Goal: Use online tool/utility: Utilize a website feature to perform a specific function

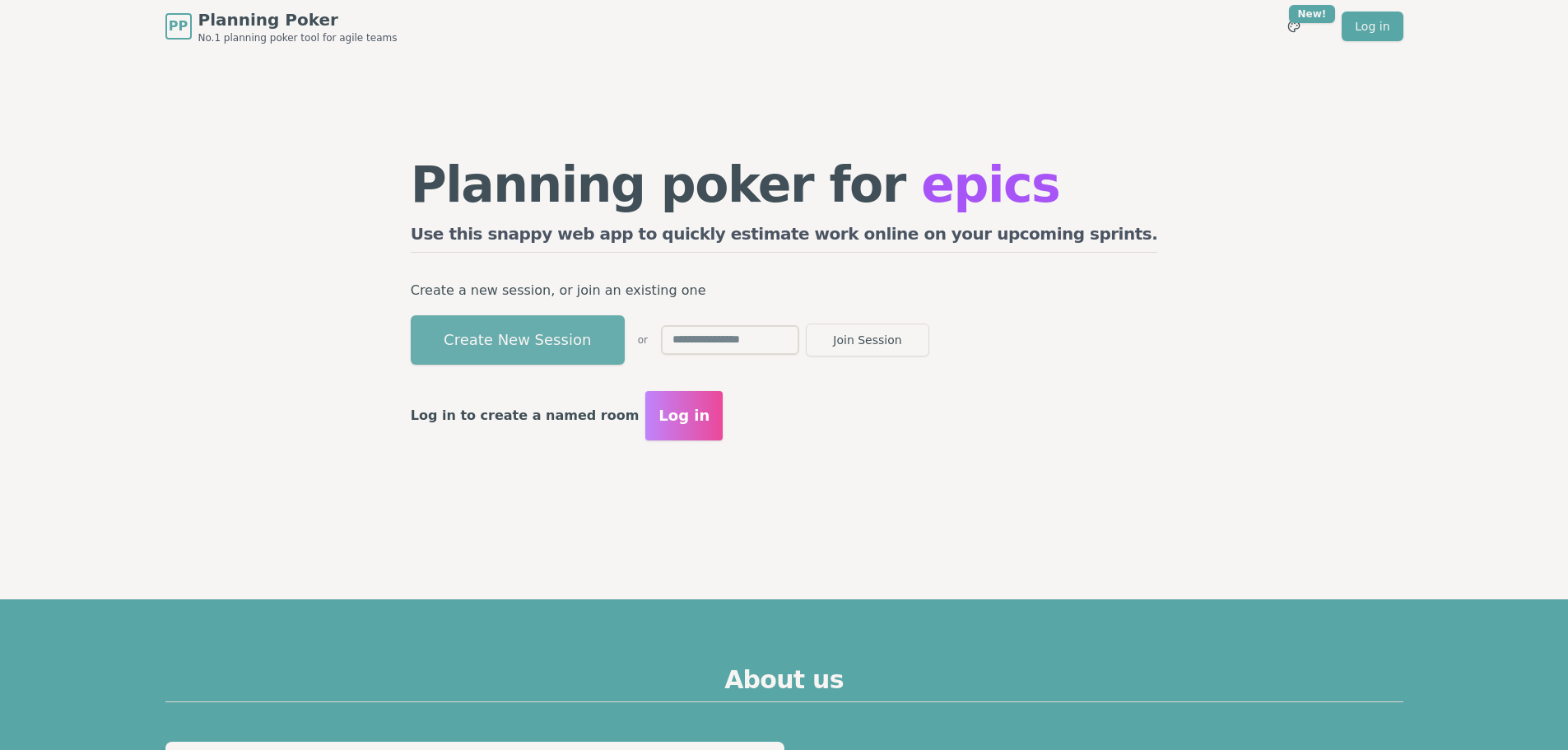
click at [625, 342] on button "Create New Session" at bounding box center [517, 340] width 214 height 50
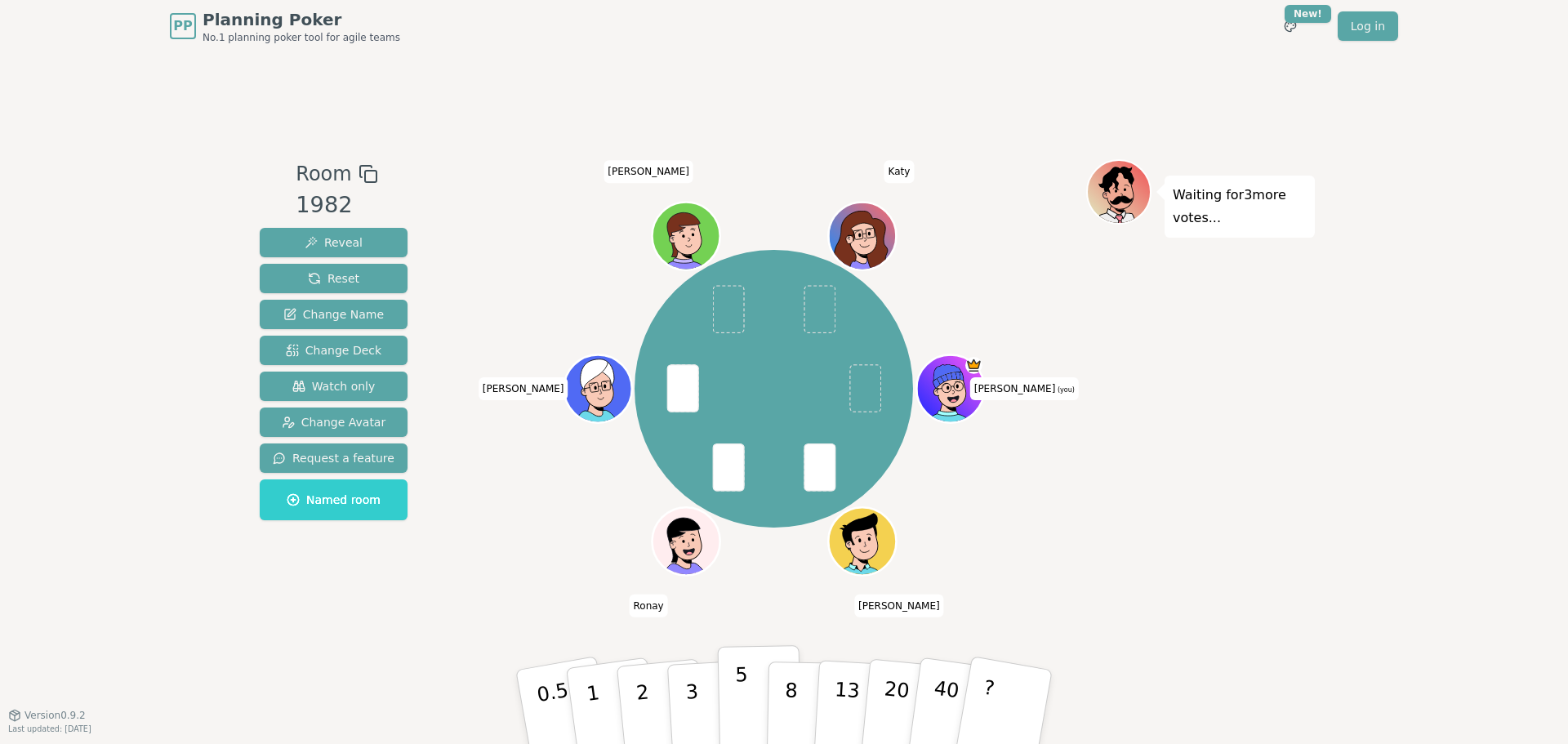
drag, startPoint x: 738, startPoint y: 684, endPoint x: 752, endPoint y: 683, distance: 14.0
click at [738, 684] on p "5" at bounding box center [742, 708] width 14 height 88
click at [1261, 499] on div "Waiting for 2 more votes..." at bounding box center [1201, 384] width 229 height 449
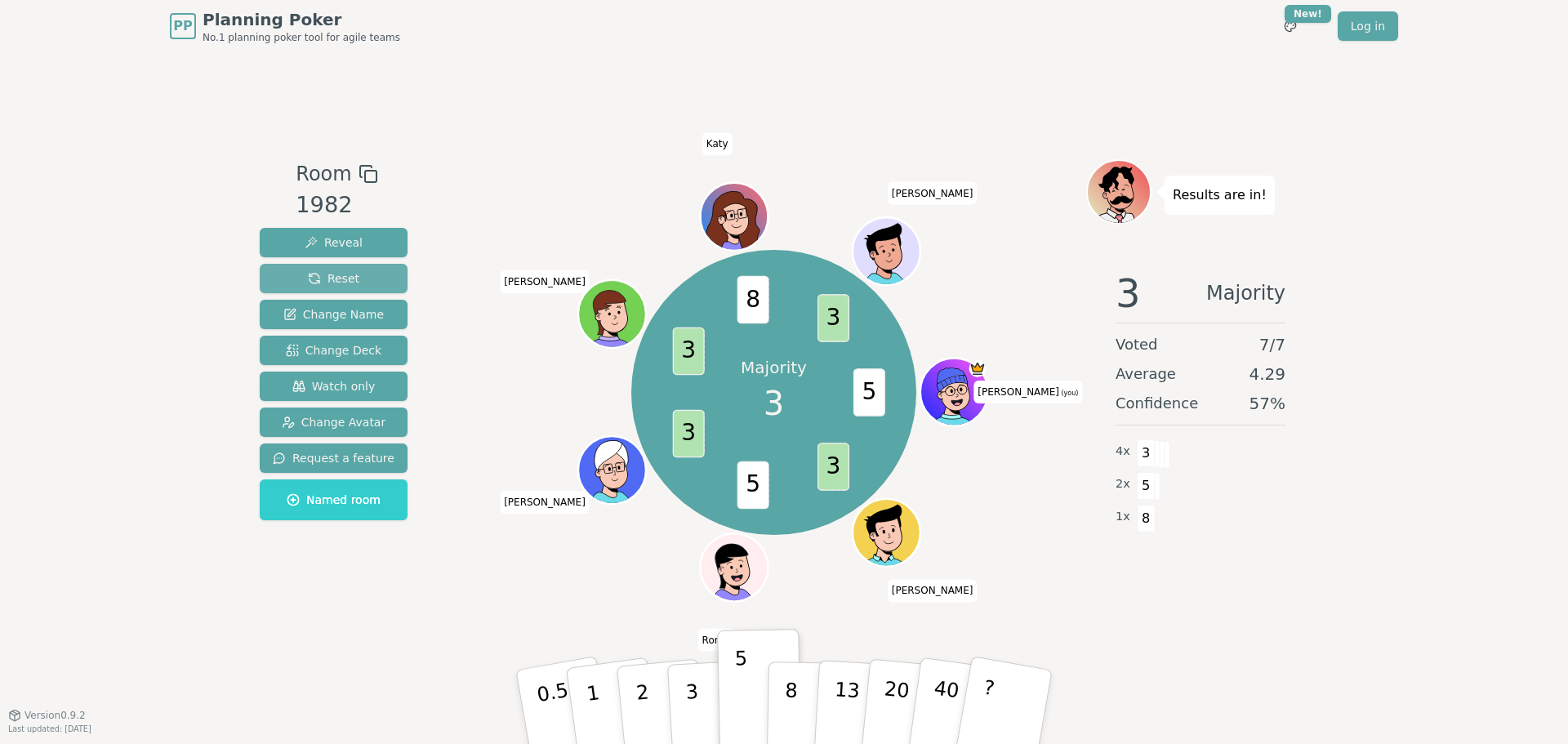
click at [334, 274] on span "Reset" at bounding box center [333, 278] width 51 height 16
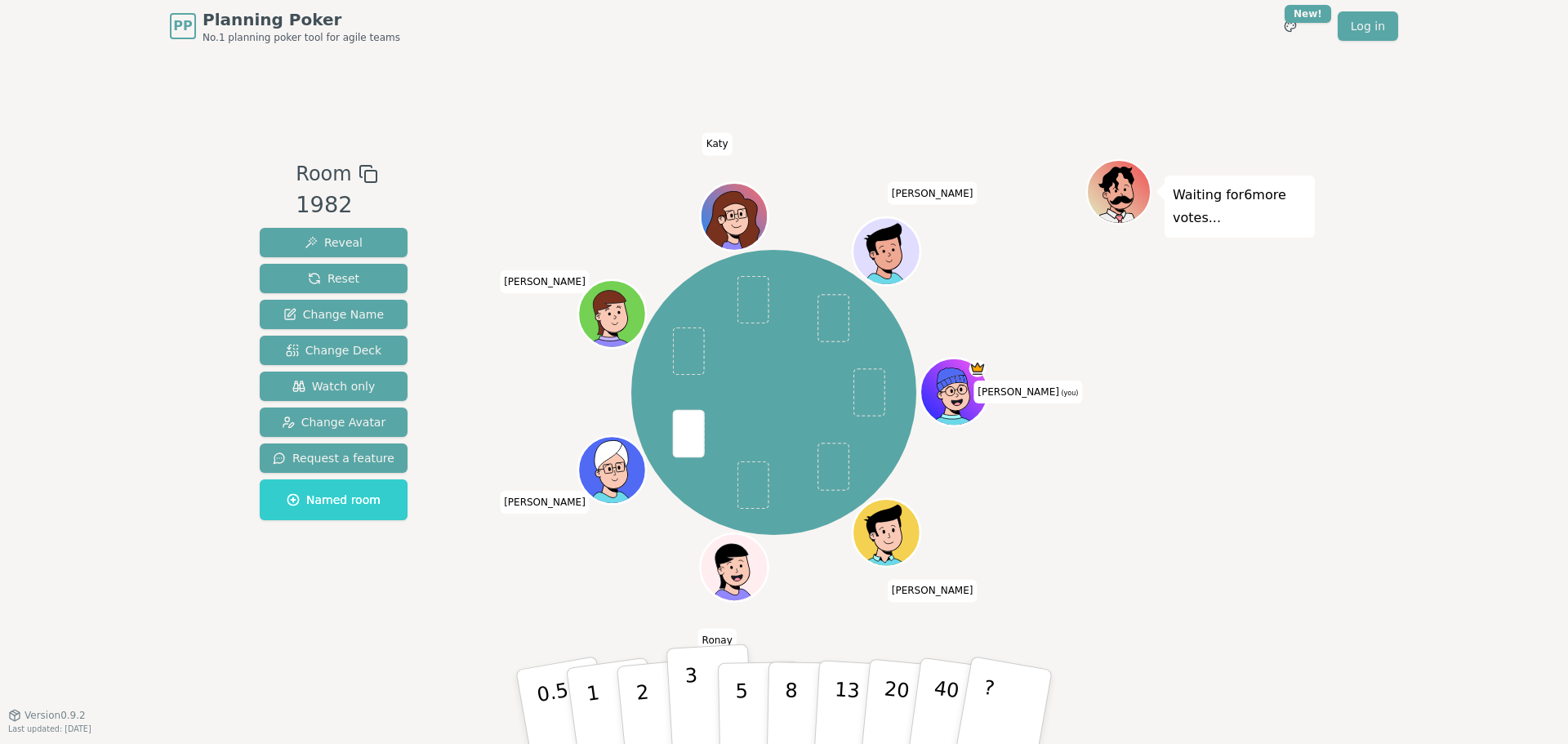
click at [690, 679] on p "3" at bounding box center [693, 708] width 18 height 89
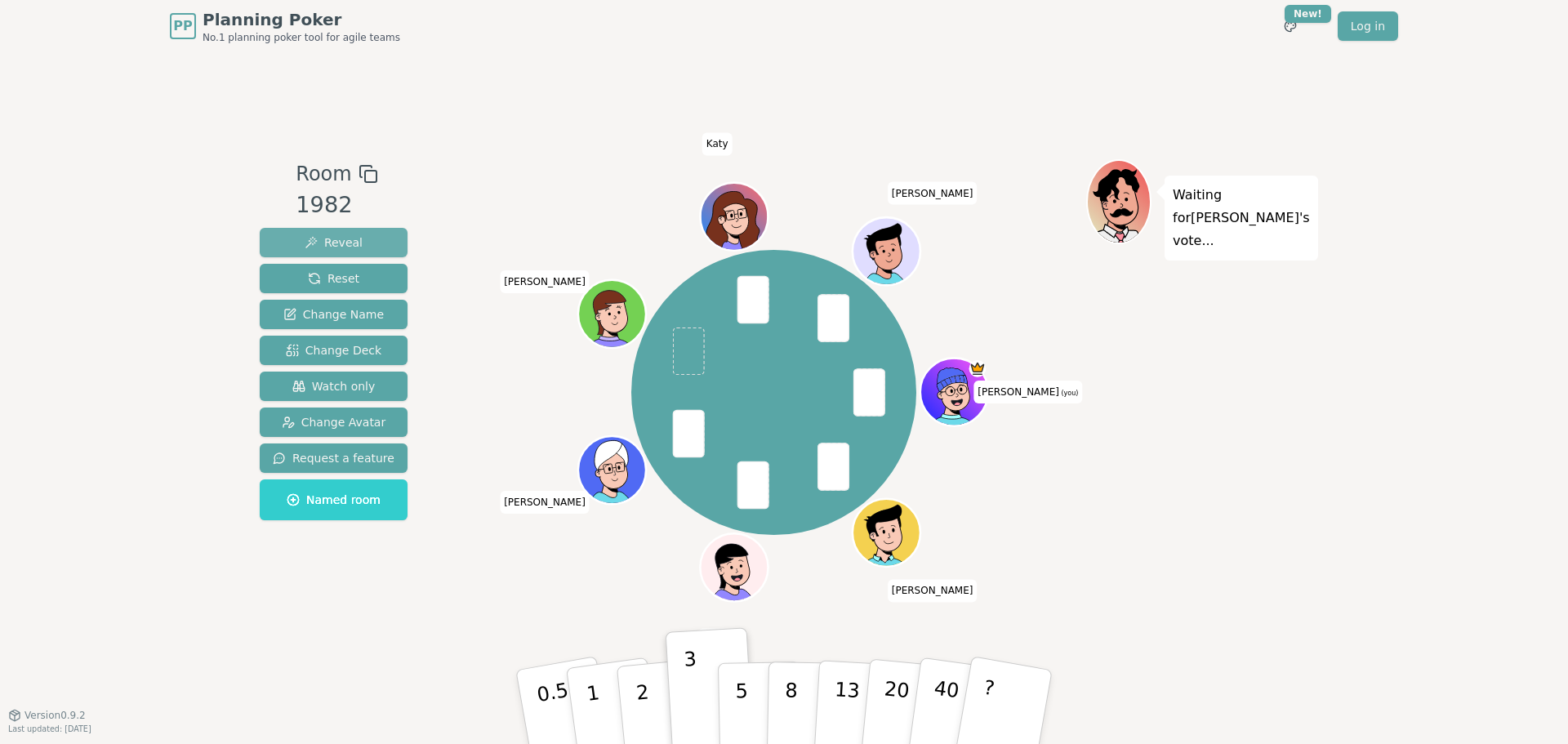
click at [339, 243] on span "Reveal" at bounding box center [333, 242] width 58 height 16
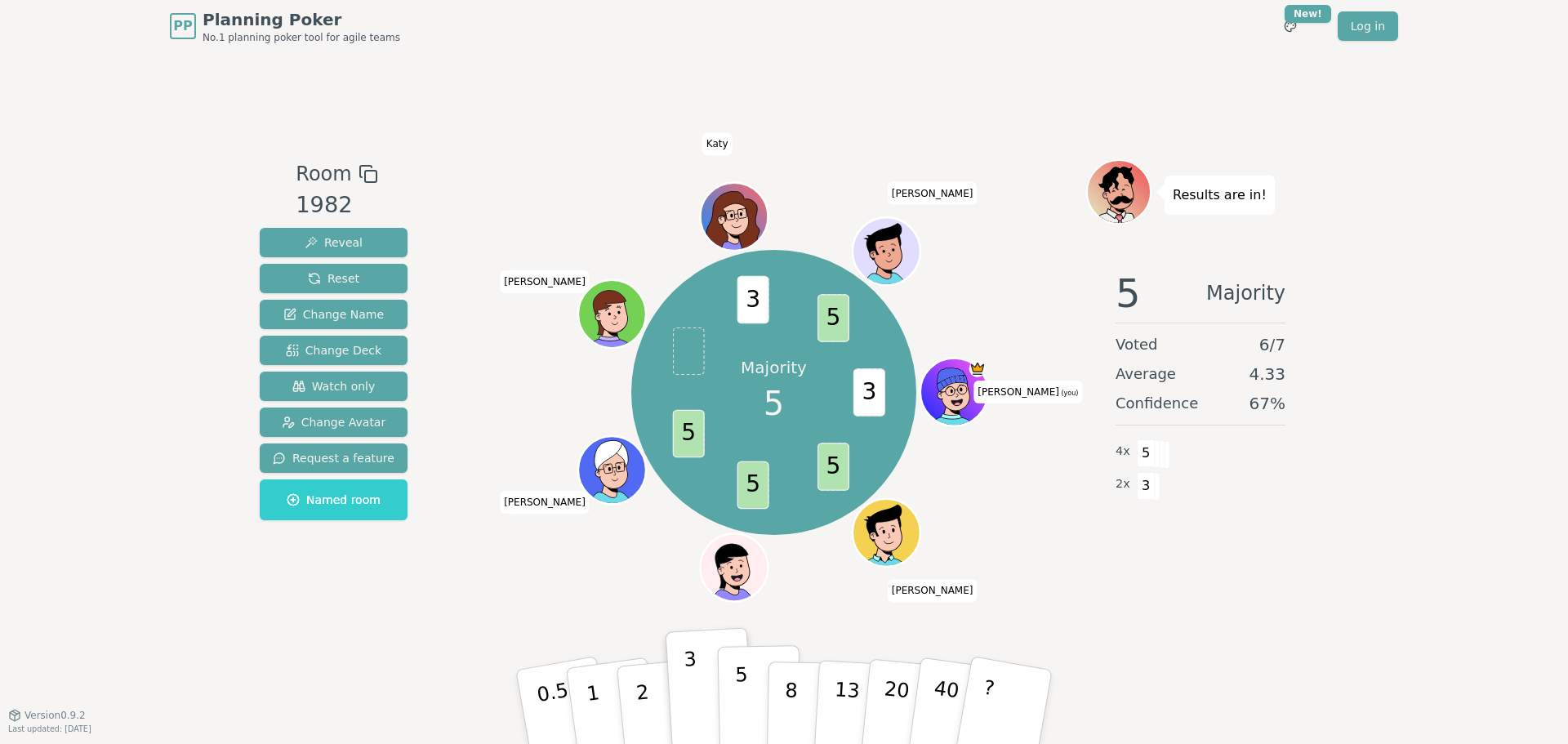
click at [743, 704] on p "5" at bounding box center [742, 708] width 14 height 88
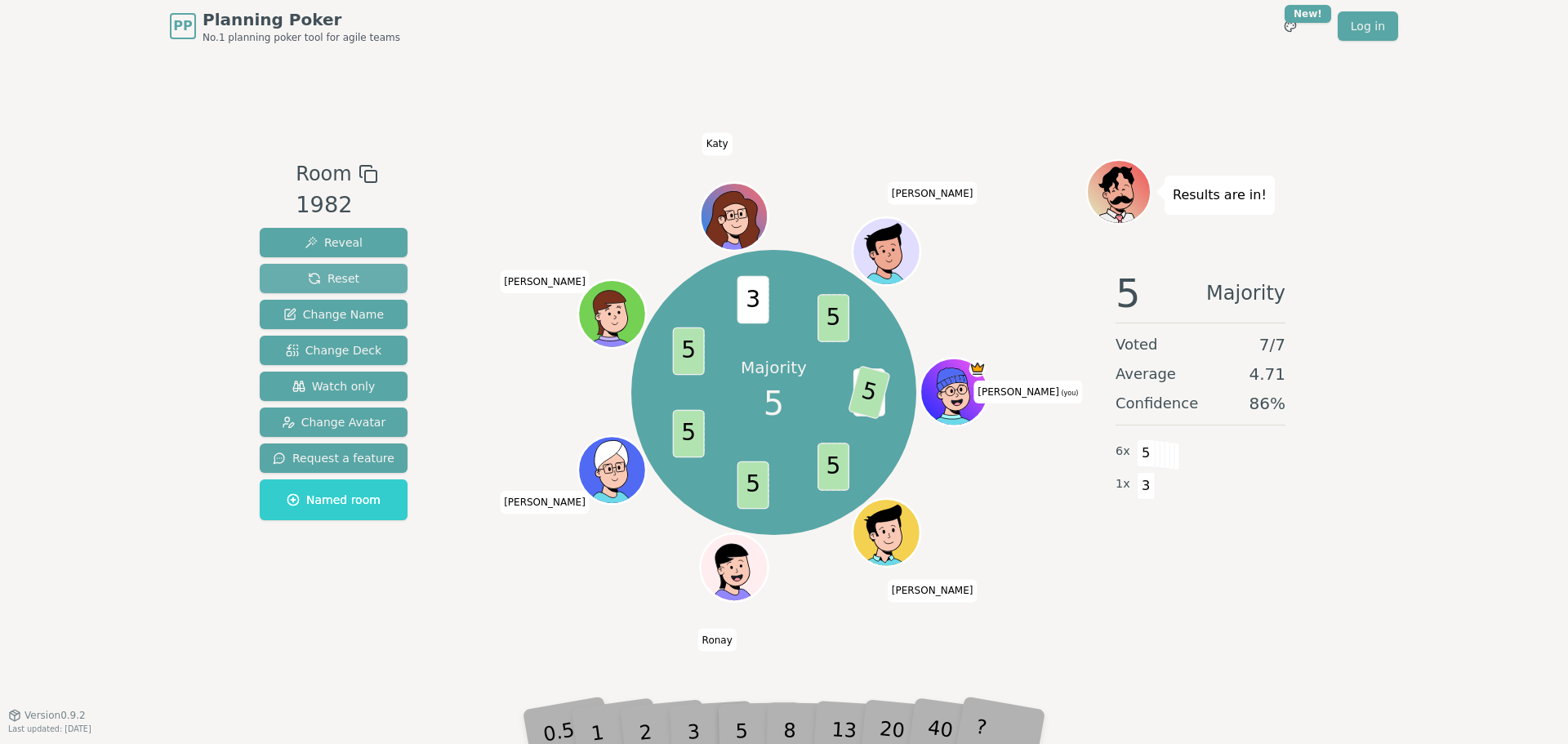
click at [348, 273] on span "Reset" at bounding box center [333, 278] width 51 height 16
